Goal: Information Seeking & Learning: Find specific fact

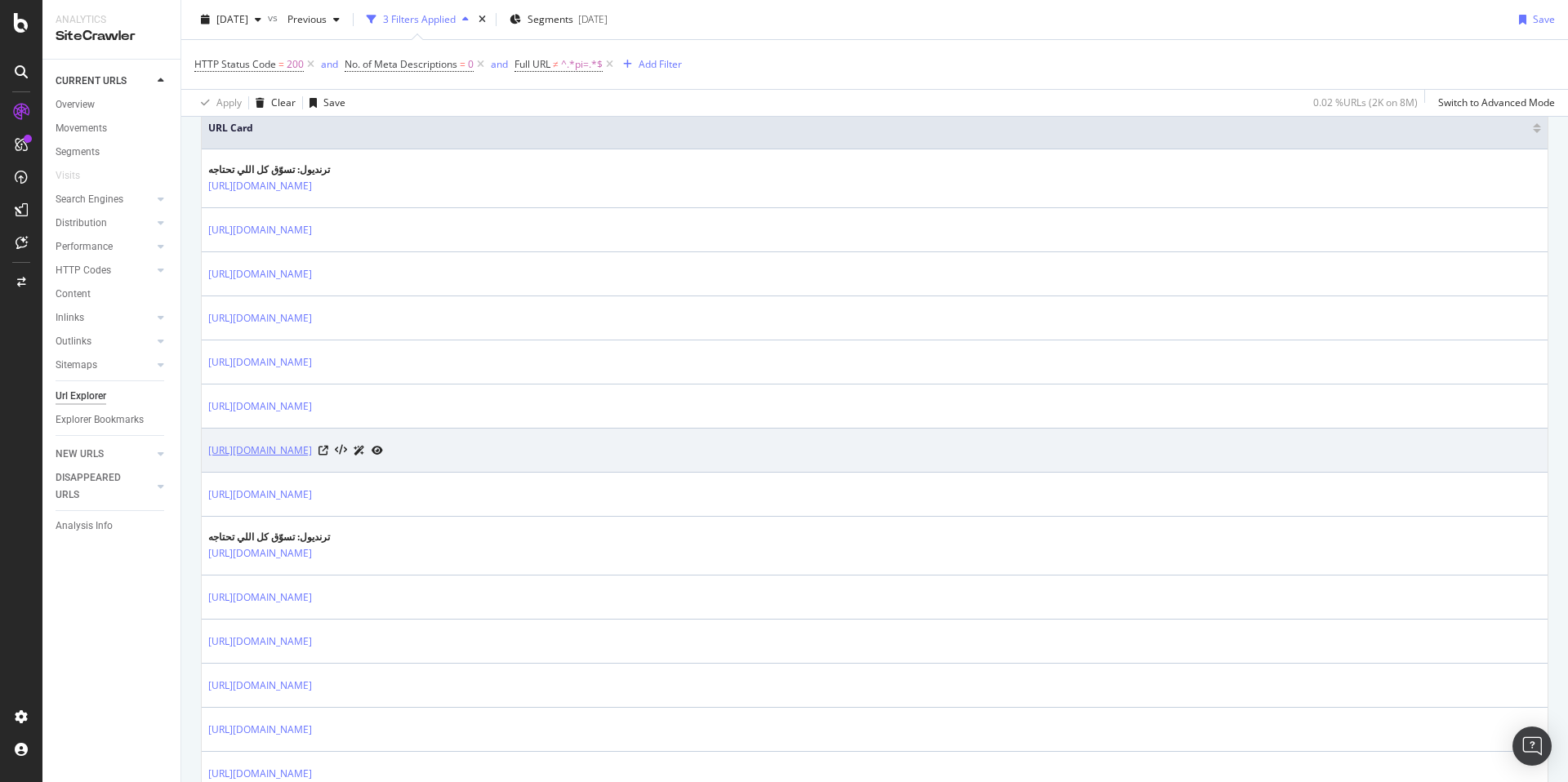
scroll to position [74, 0]
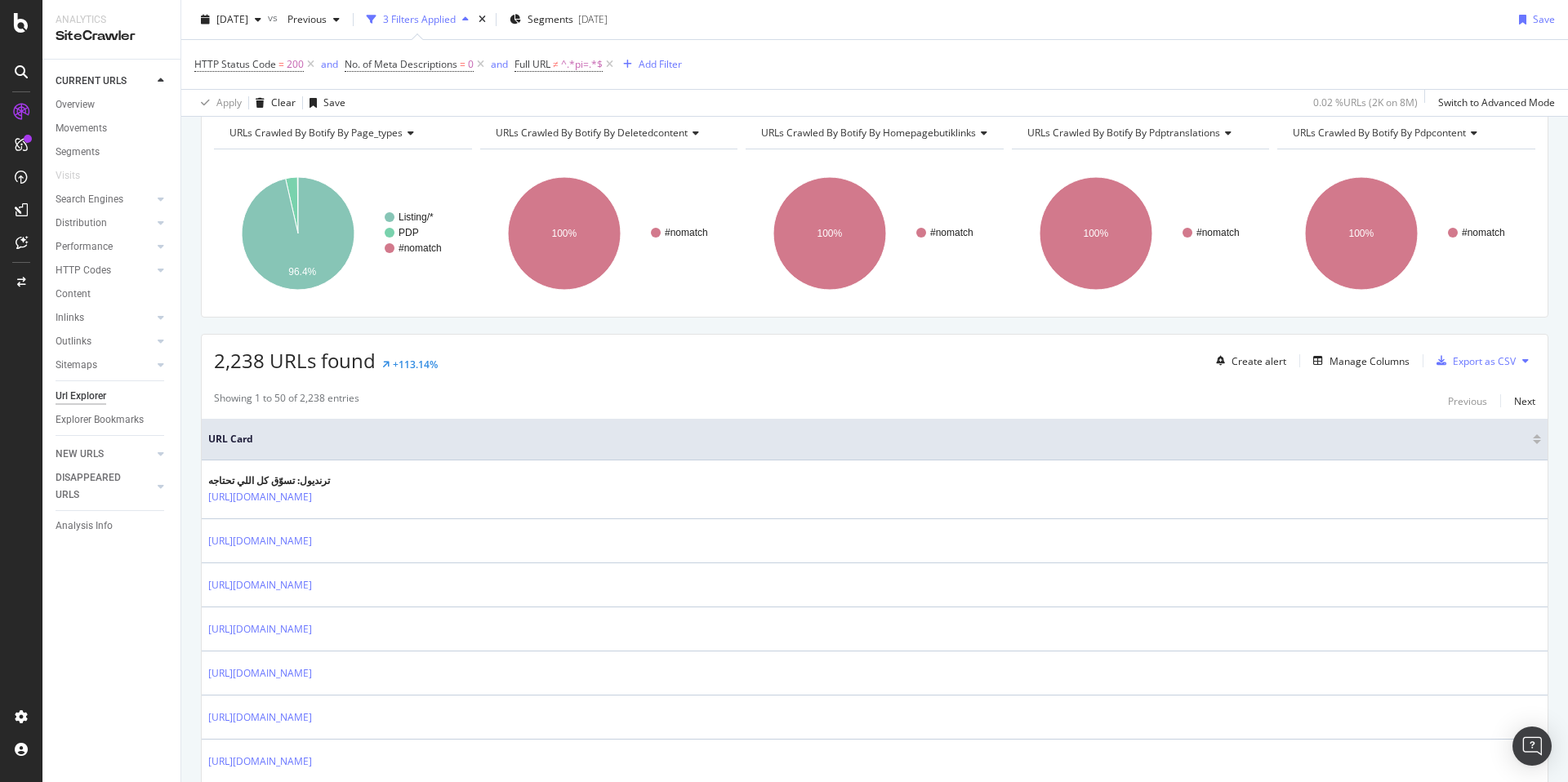
click at [618, 120] on div "URLs Crawled By Botify By deletedcontent" at bounding box center [607, 133] width 231 height 26
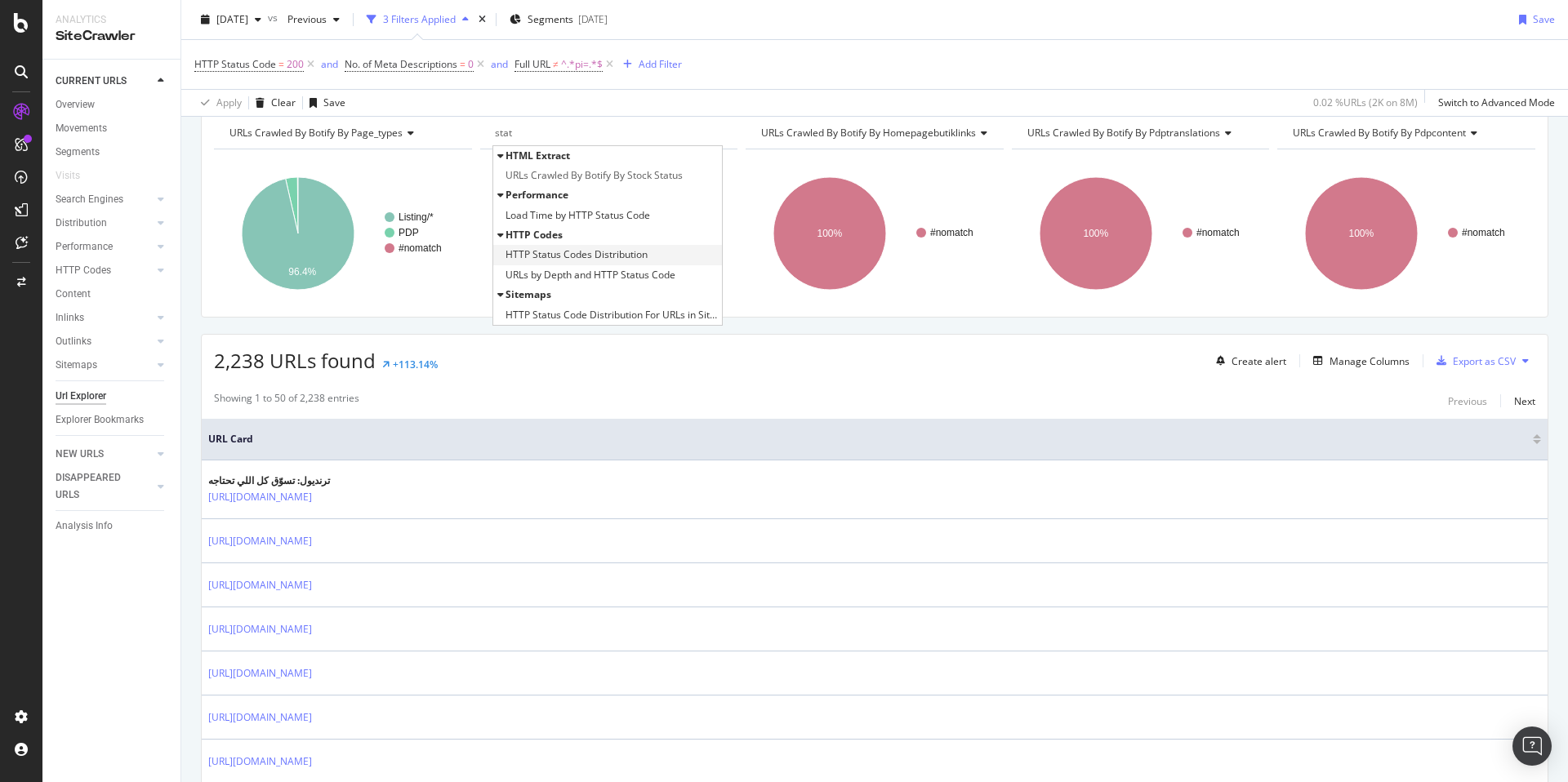
type input "stat"
click at [639, 249] on span "HTTP Status Codes Distribution" at bounding box center [577, 254] width 142 height 16
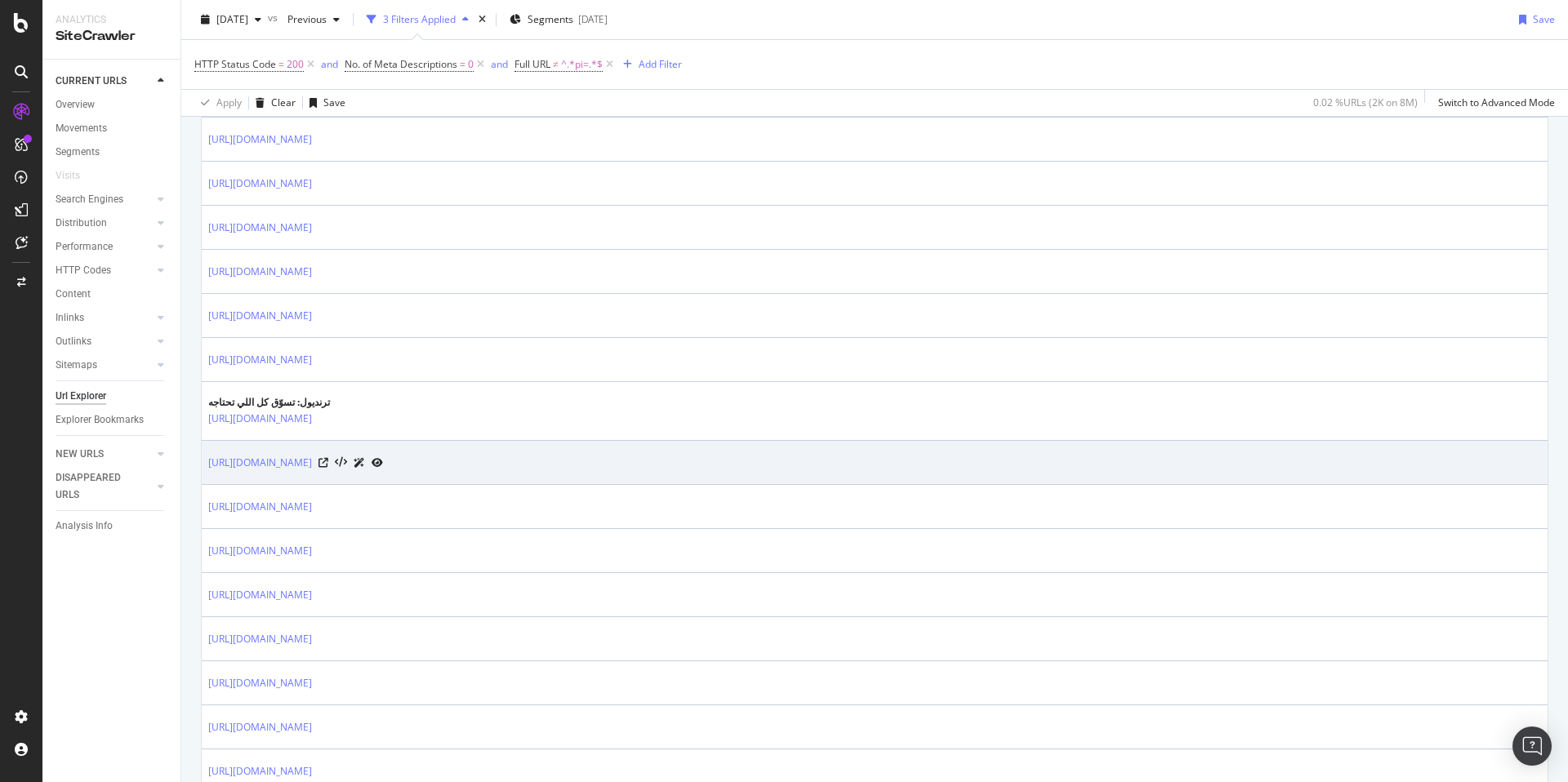
scroll to position [546, 0]
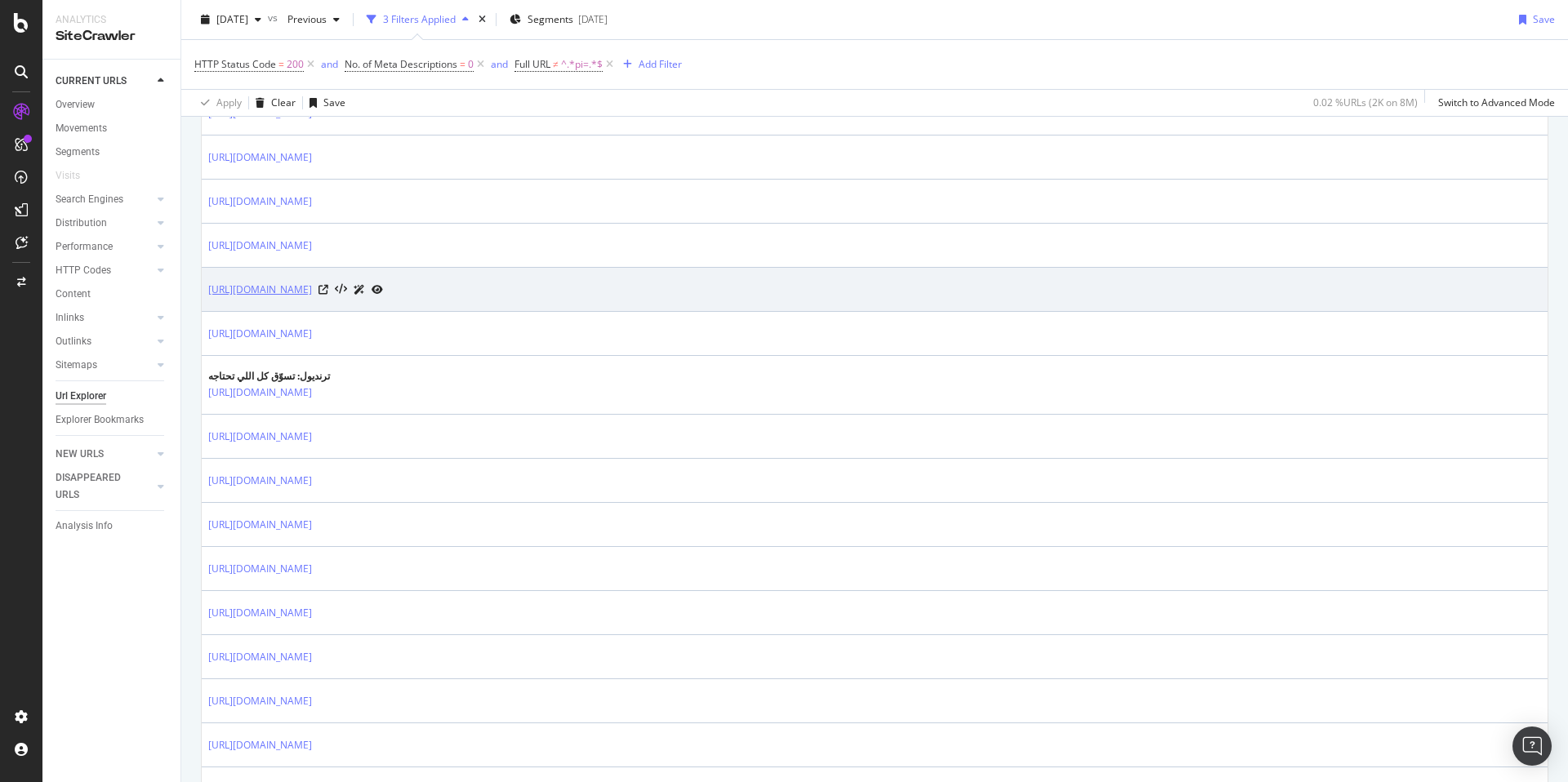
copy link "[URL][DOMAIN_NAME]"
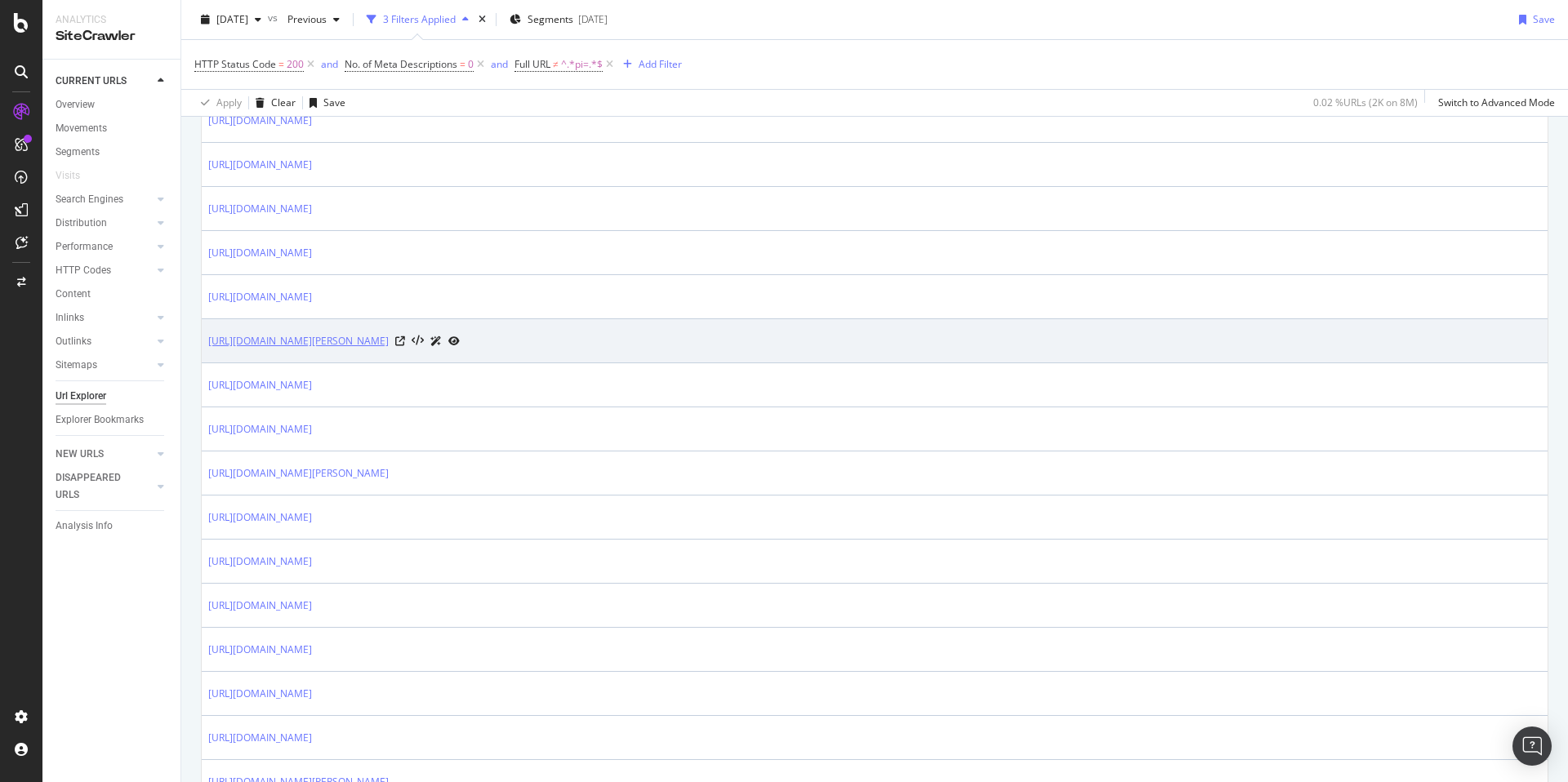
scroll to position [2058, 0]
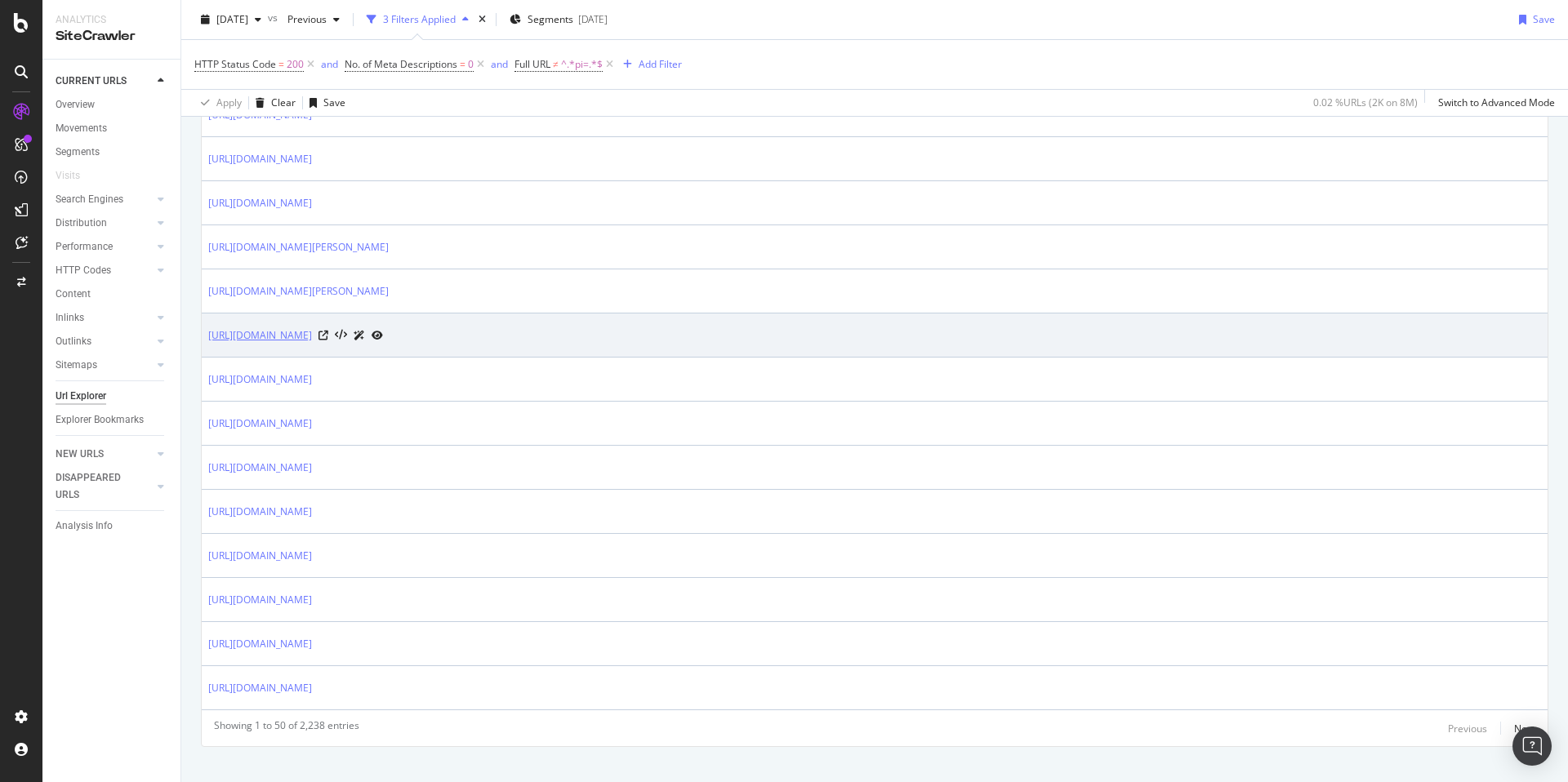
copy link "[URL][DOMAIN_NAME]"
click at [312, 331] on link "[URL][DOMAIN_NAME]" at bounding box center [260, 335] width 104 height 16
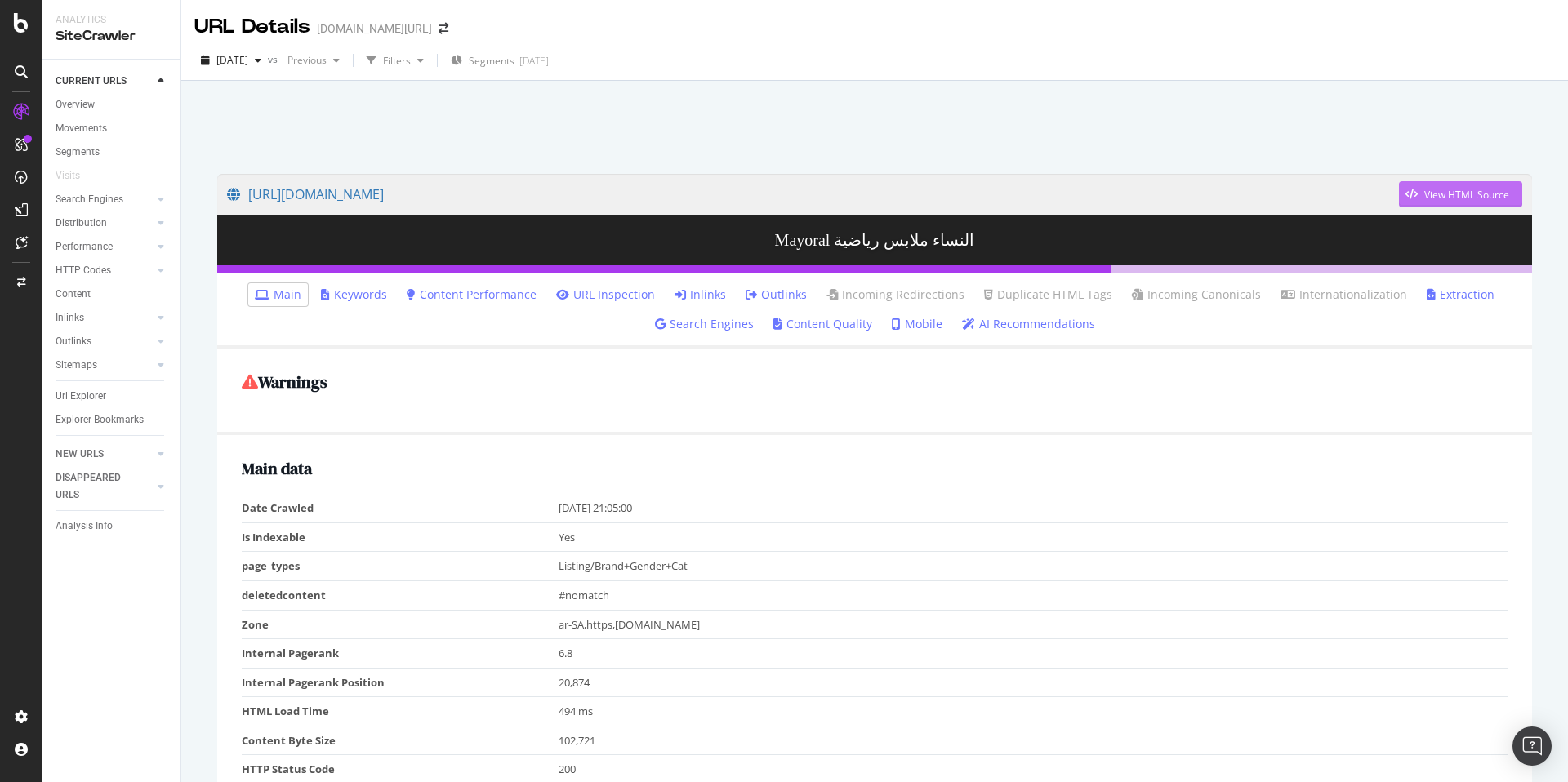
click at [1477, 200] on div "View HTML Source" at bounding box center [1467, 194] width 85 height 14
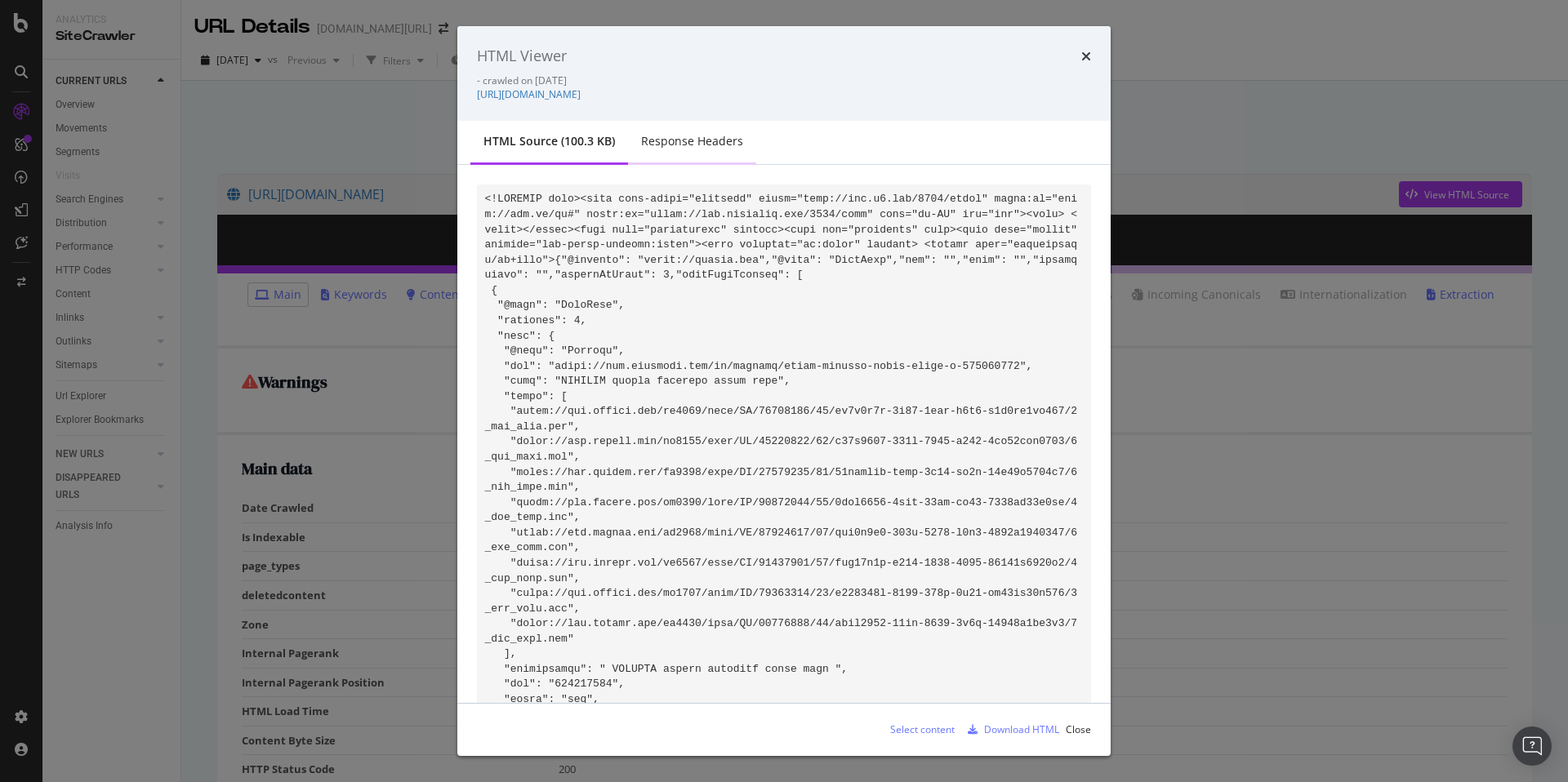
click at [673, 158] on div "Response Headers" at bounding box center [692, 142] width 129 height 45
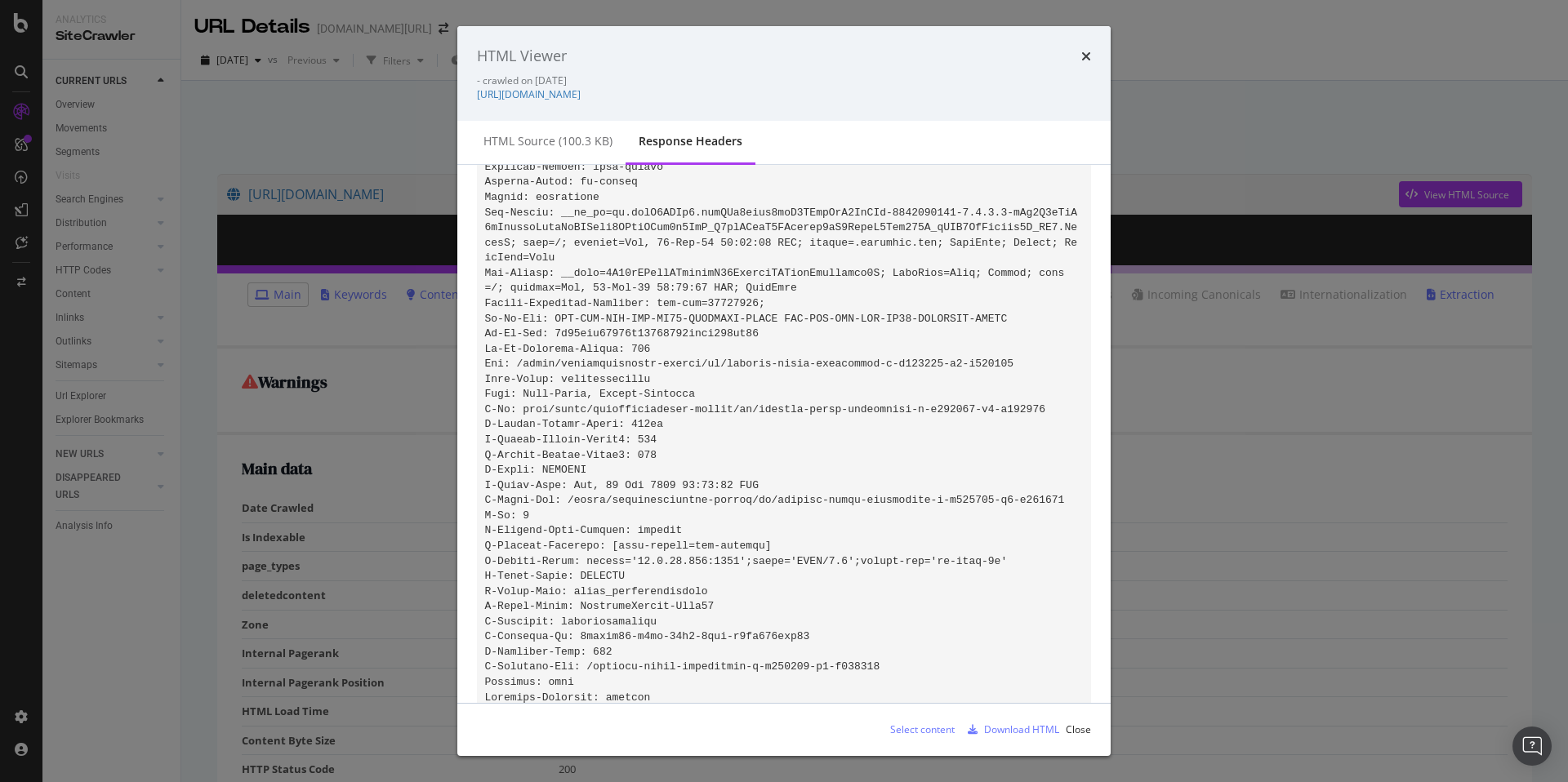
scroll to position [304, 0]
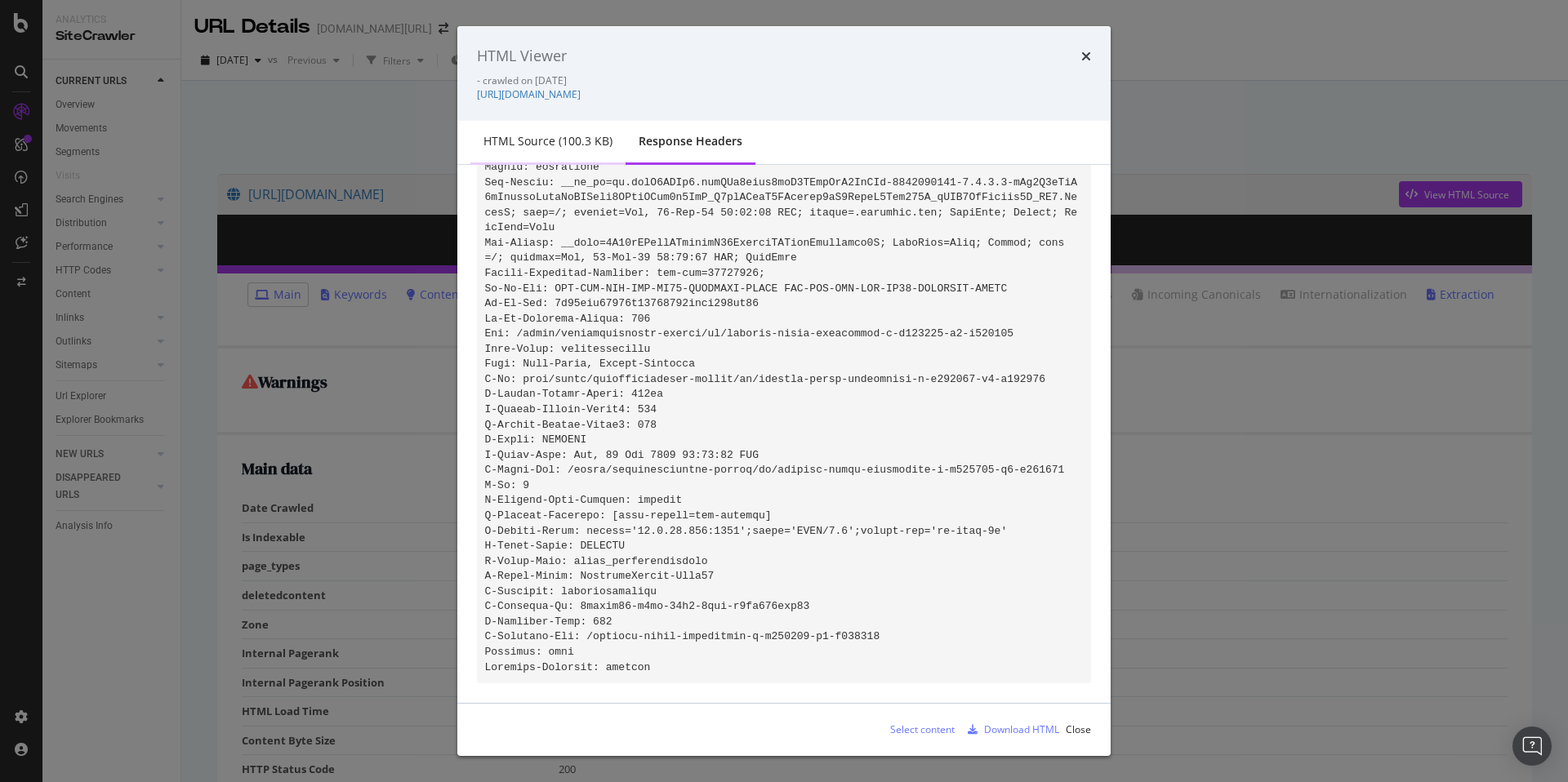
click at [529, 140] on div "HTML source (100.3 KB)" at bounding box center [548, 140] width 129 height 16
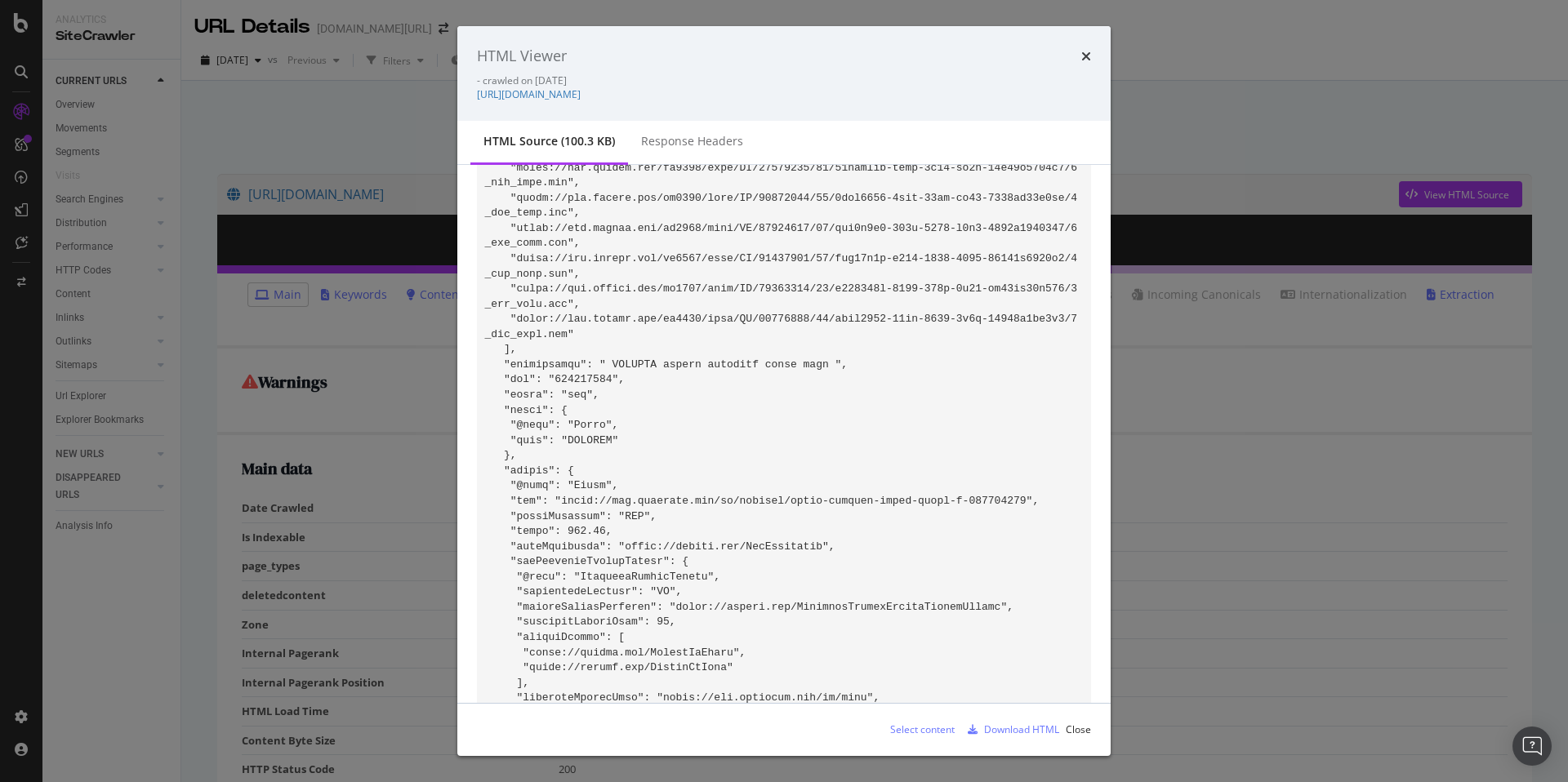
scroll to position [0, 0]
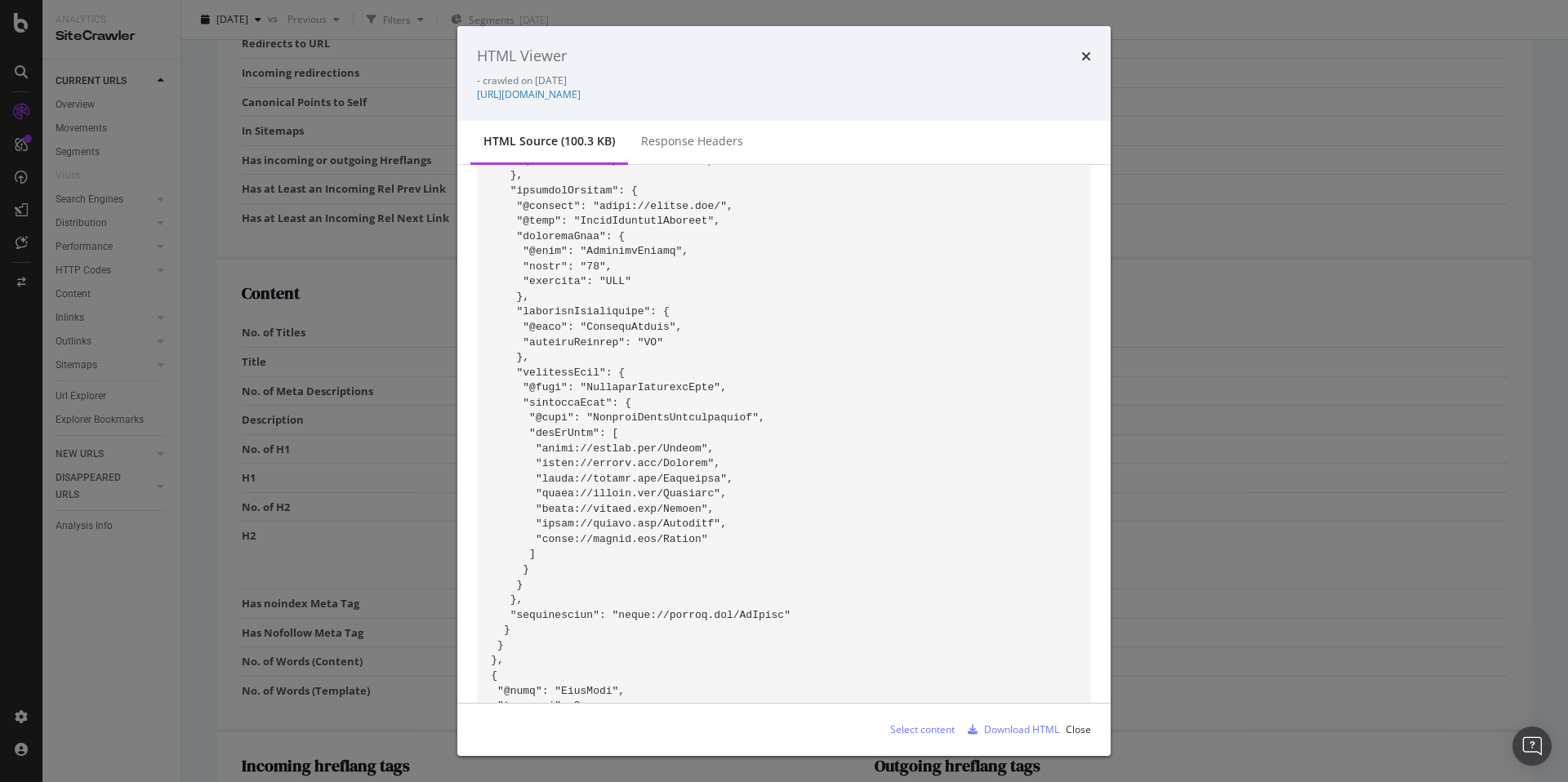
scroll to position [866, 0]
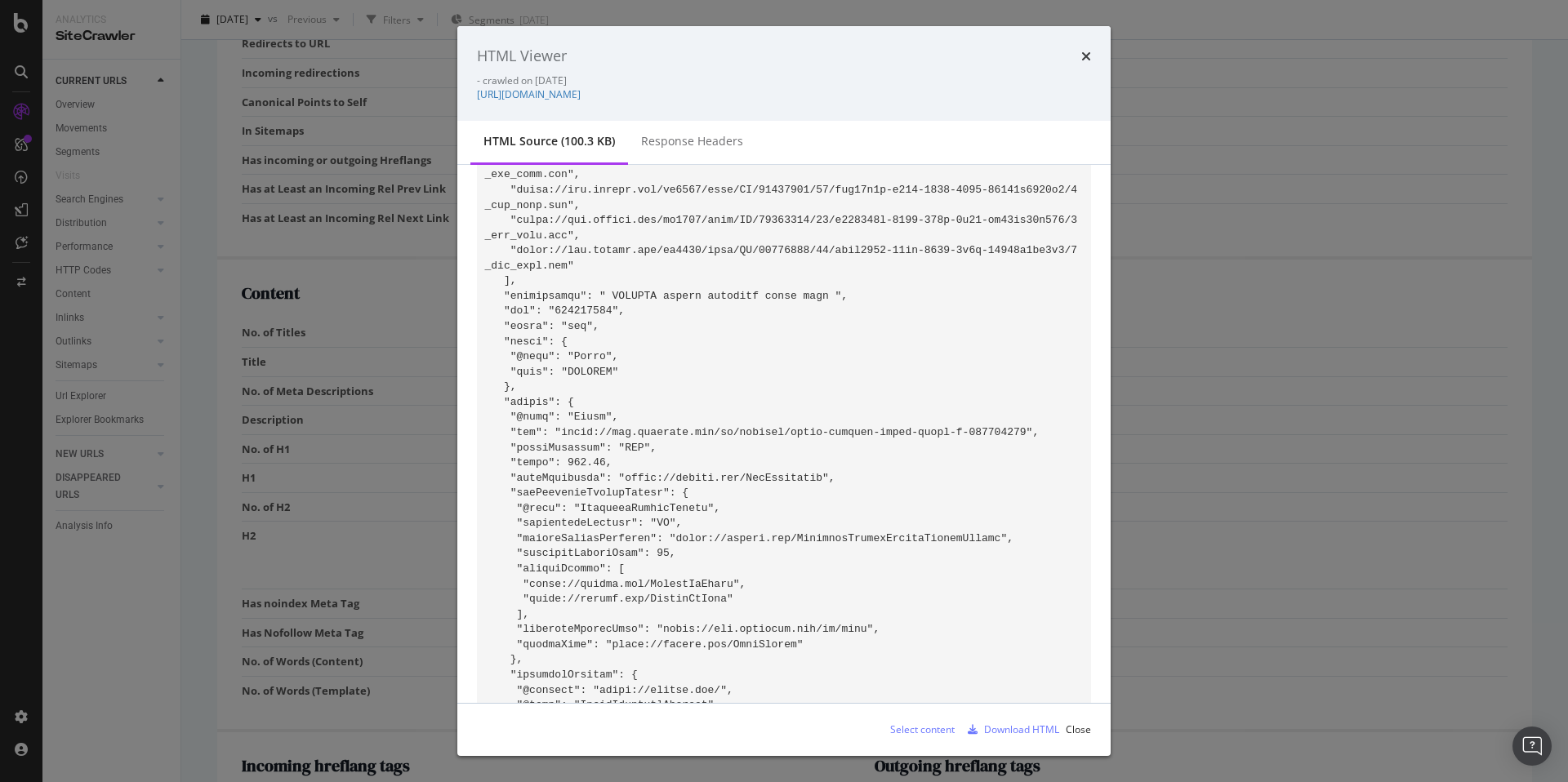
scroll to position [367, 0]
drag, startPoint x: 602, startPoint y: 301, endPoint x: 726, endPoint y: 304, distance: 124.0
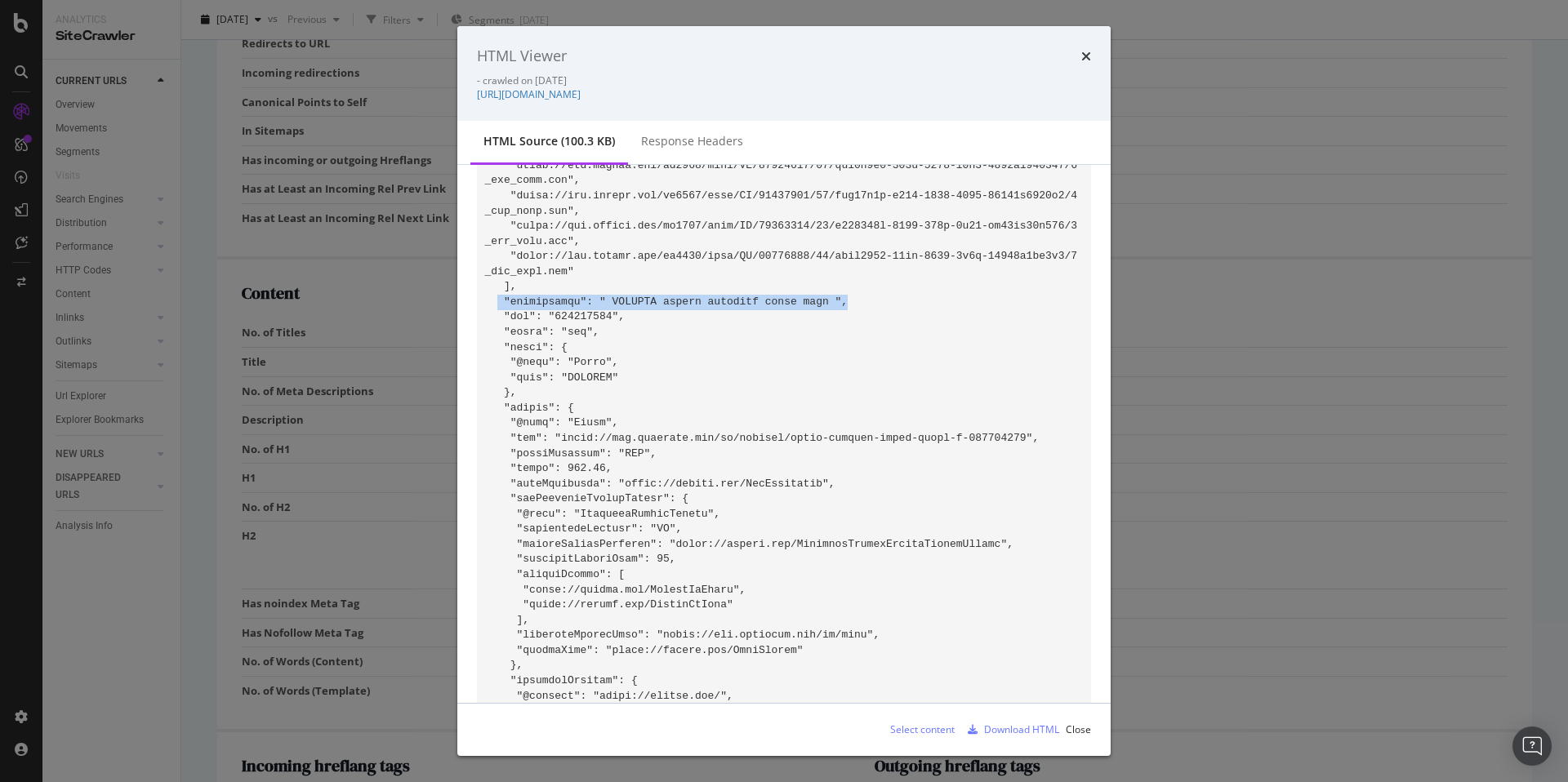
drag, startPoint x: 882, startPoint y: 305, endPoint x: 496, endPoint y: 307, distance: 386.0
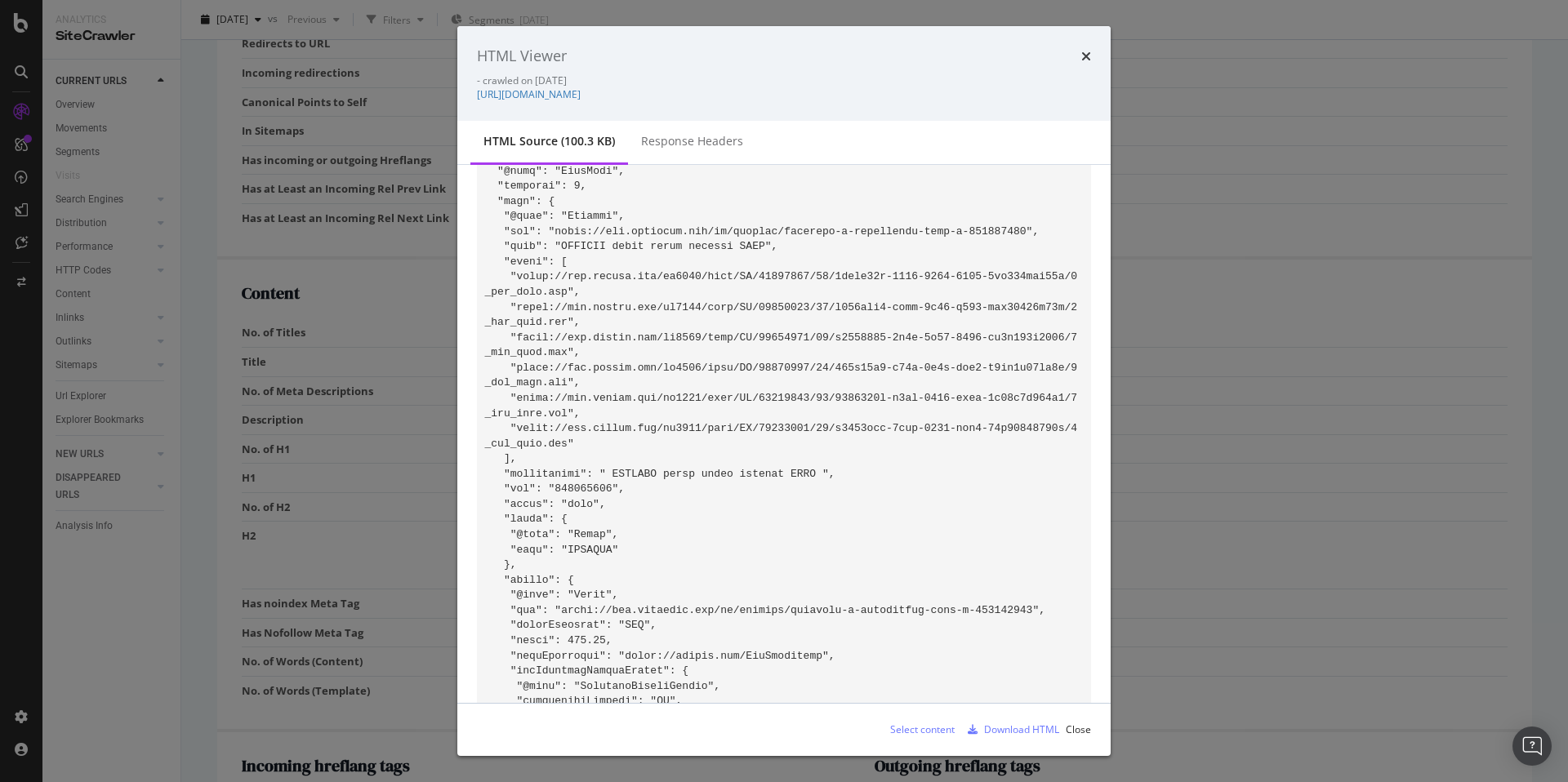
scroll to position [1386, 0]
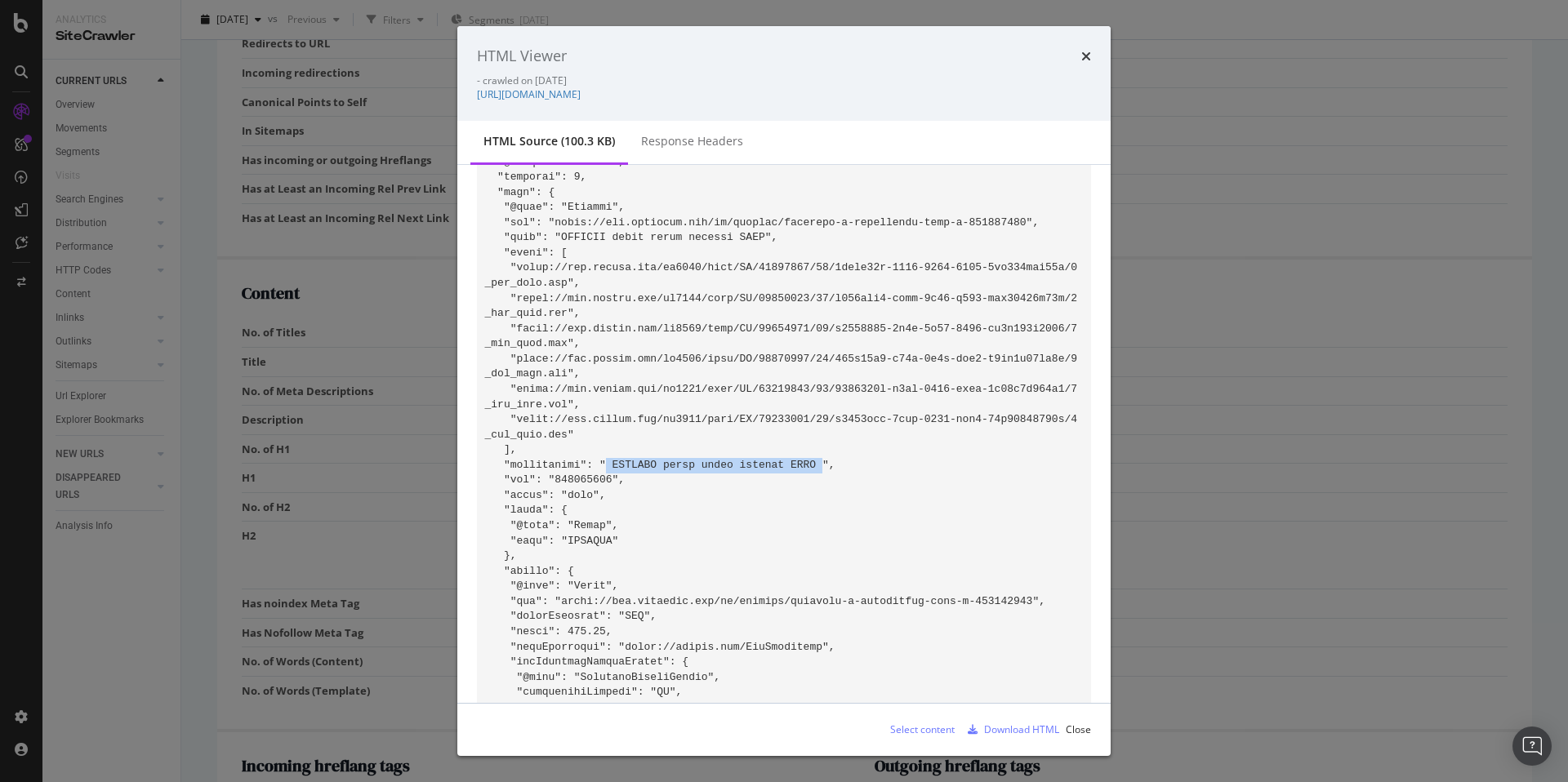
drag, startPoint x: 603, startPoint y: 462, endPoint x: 853, endPoint y: 463, distance: 250.0
click at [1095, 46] on div "HTML Viewer - crawled on 2025-09-19 https://www.trendyol.com/ar/mayoral-women-s…" at bounding box center [784, 74] width 653 height 95
click at [1085, 52] on icon "times" at bounding box center [1086, 56] width 10 height 13
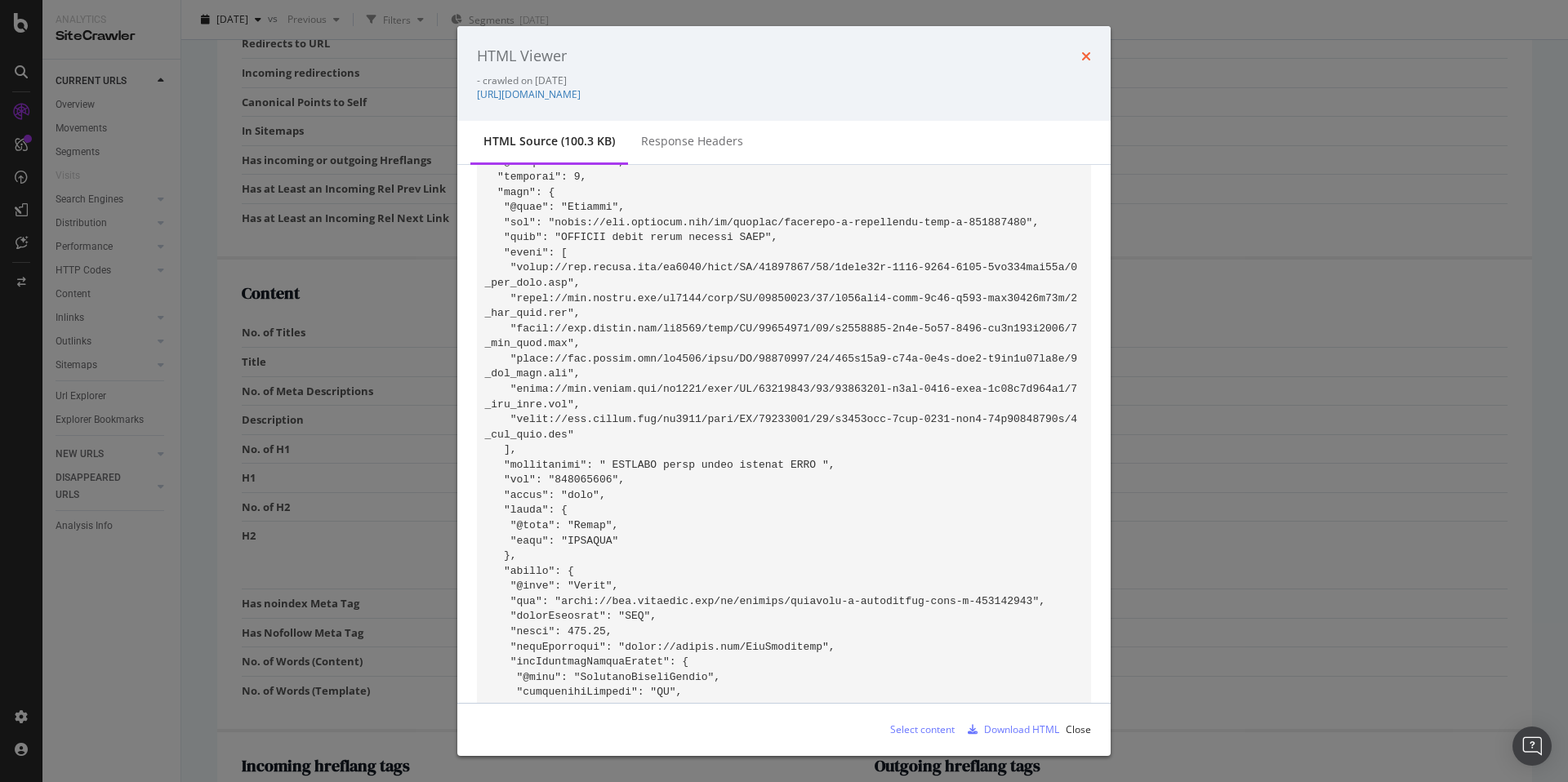
scroll to position [0, 0]
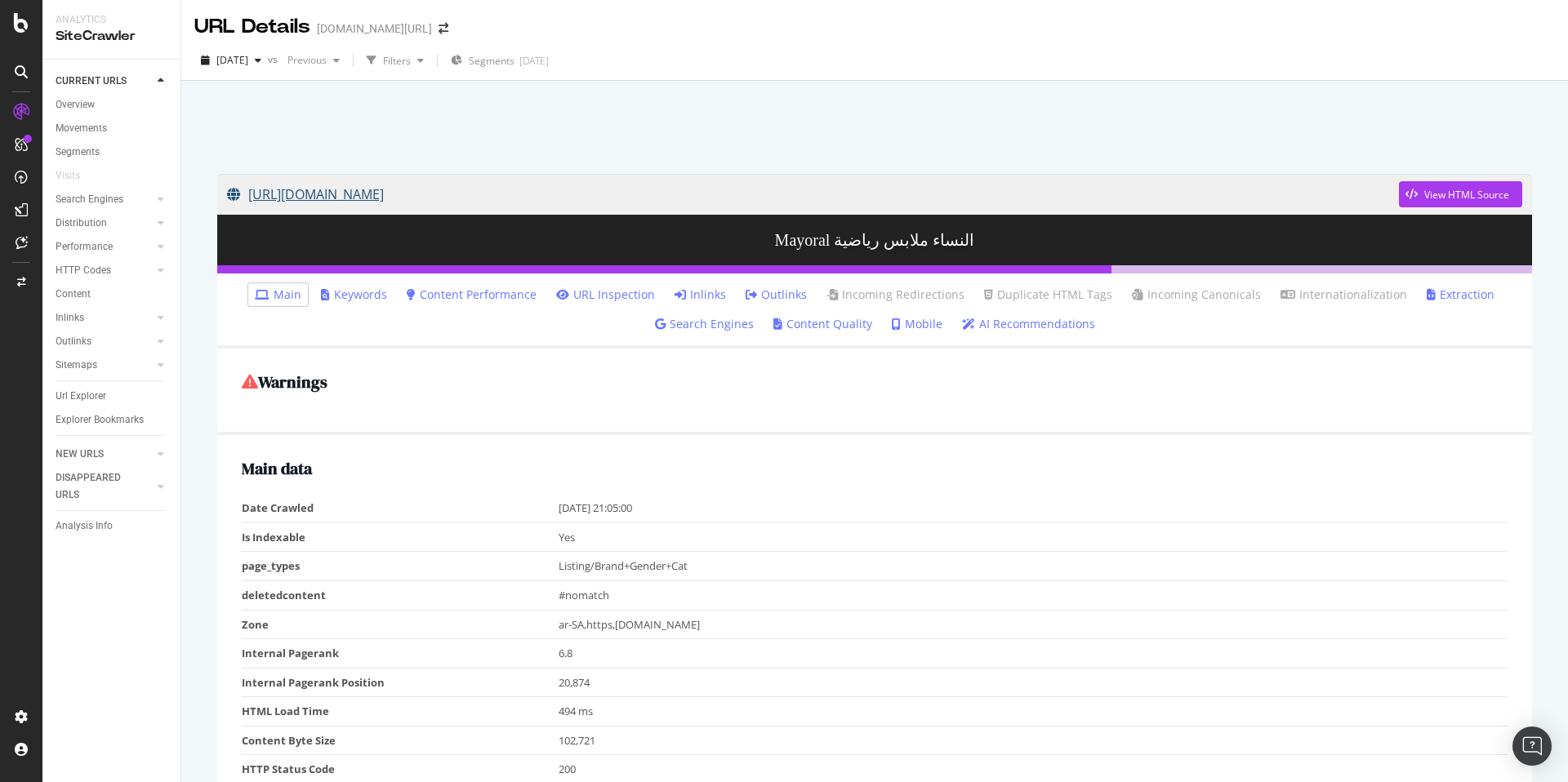
copy link "[URL][DOMAIN_NAME]"
